Goal: Check status: Check status

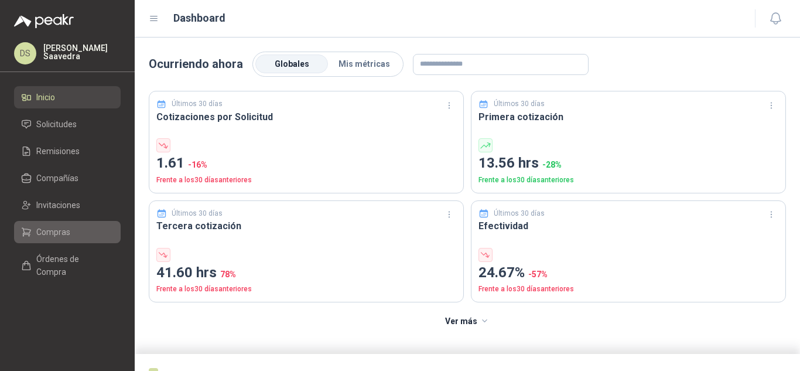
click at [63, 230] on span "Compras" at bounding box center [53, 231] width 34 height 13
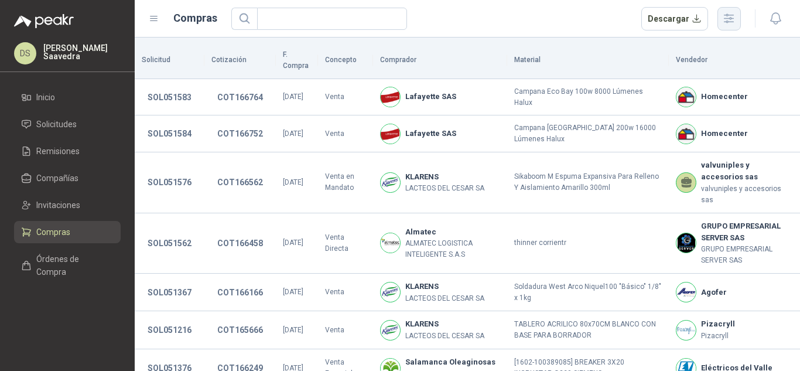
click at [727, 23] on icon "button" at bounding box center [728, 18] width 13 height 13
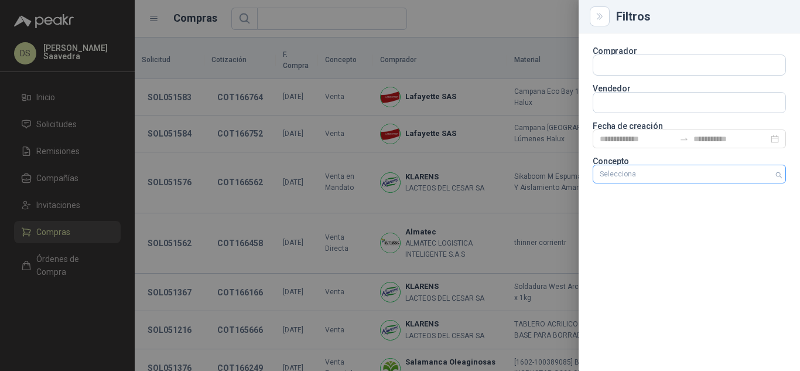
click at [690, 170] on div at bounding box center [683, 174] width 176 height 8
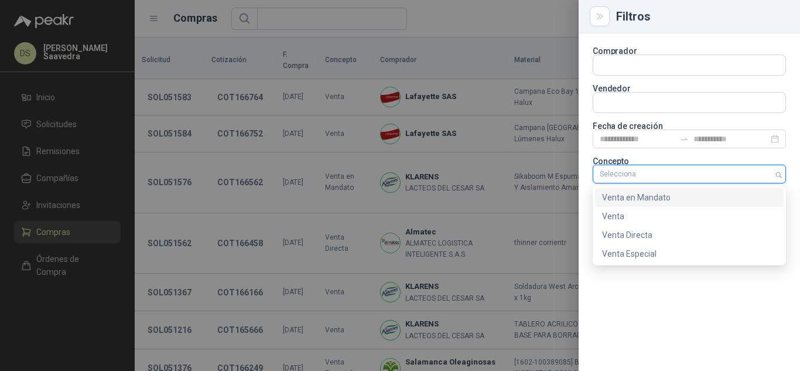
click at [683, 194] on div "Venta en Mandato" at bounding box center [689, 197] width 174 height 13
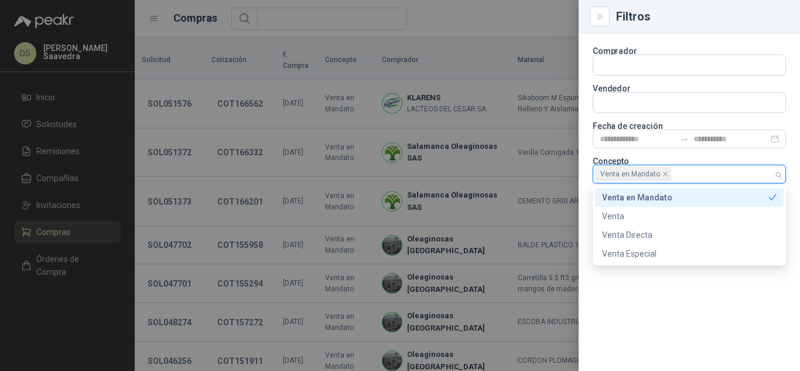
click at [450, 15] on div at bounding box center [400, 185] width 800 height 371
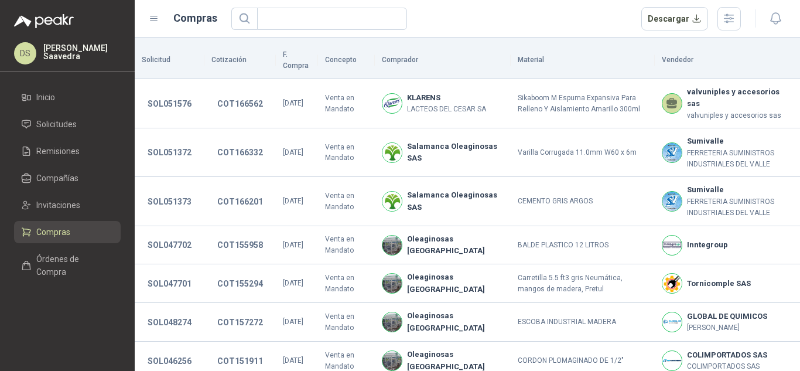
scroll to position [49, 0]
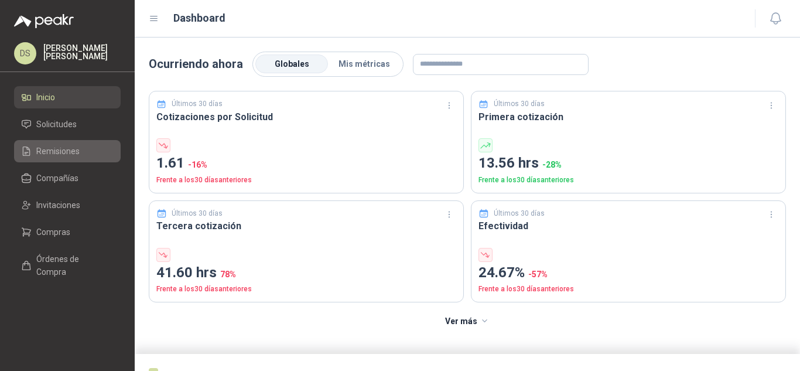
click at [62, 152] on span "Remisiones" at bounding box center [57, 151] width 43 height 13
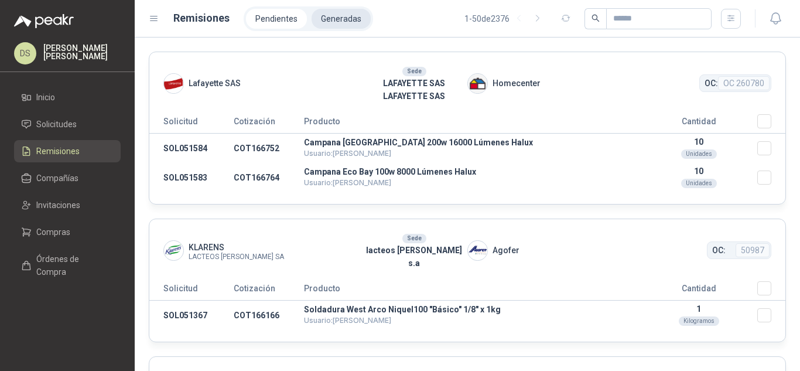
drag, startPoint x: 337, startPoint y: 23, endPoint x: 348, endPoint y: 25, distance: 11.2
click at [337, 23] on li "Generadas" at bounding box center [340, 19] width 59 height 20
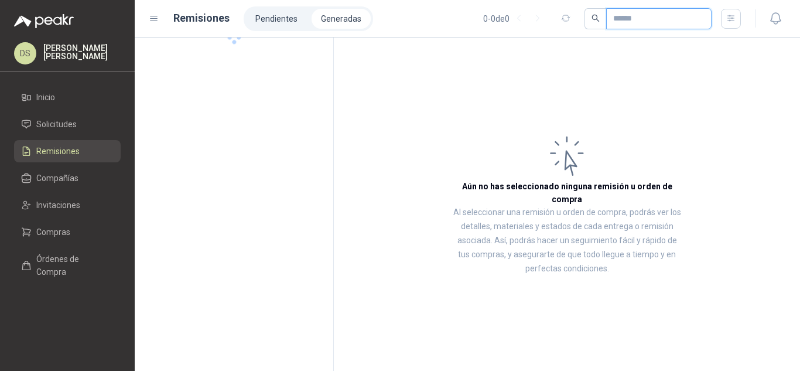
click at [618, 20] on input "text" at bounding box center [654, 19] width 82 height 20
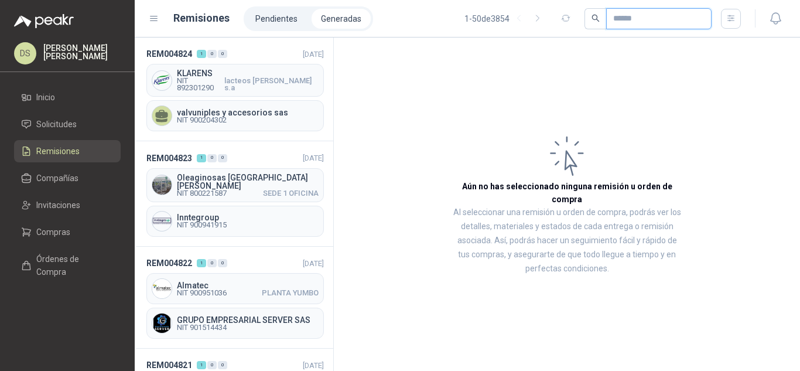
paste input "*********"
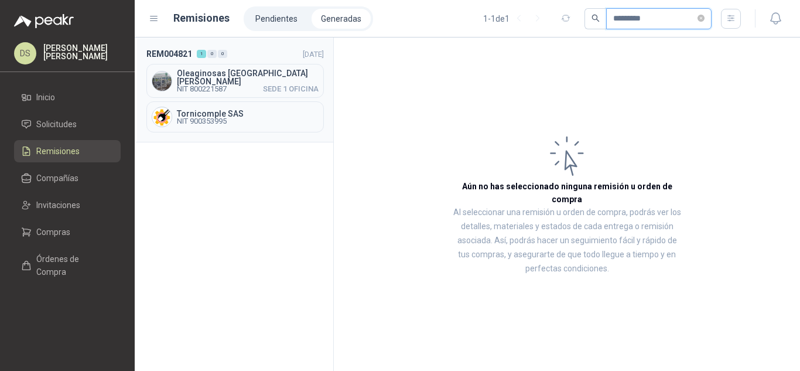
type input "*********"
click at [174, 97] on div "REM004821 1 0 0 11/08/2025 Oleaginosas San Fernando NIT 800221587 SEDE 1 OFICIN…" at bounding box center [234, 89] width 198 height 105
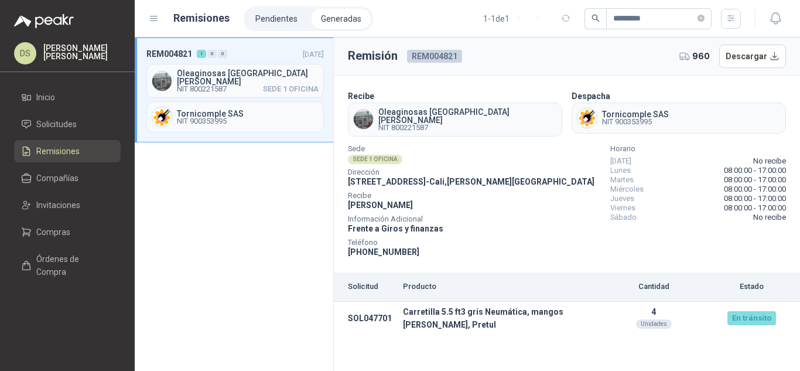
click at [446, 49] on div "Remisión REM004821" at bounding box center [405, 55] width 114 height 23
click at [446, 50] on span "REM004821" at bounding box center [434, 56] width 55 height 13
click at [443, 50] on span "REM004821" at bounding box center [434, 56] width 55 height 13
click at [439, 59] on span "REM004821" at bounding box center [434, 56] width 55 height 13
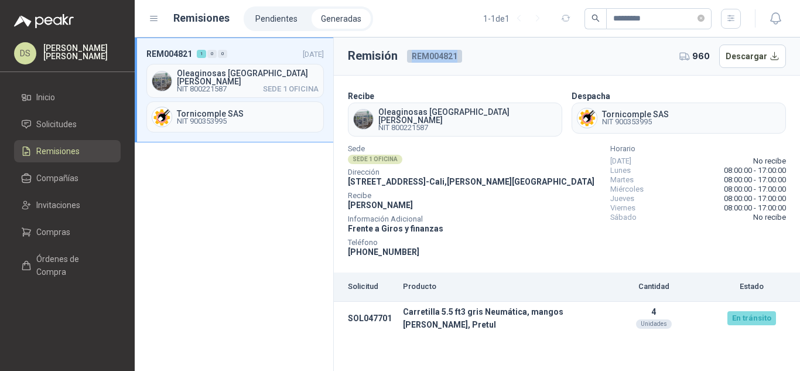
copy span "REM004821"
